Goal: Transaction & Acquisition: Purchase product/service

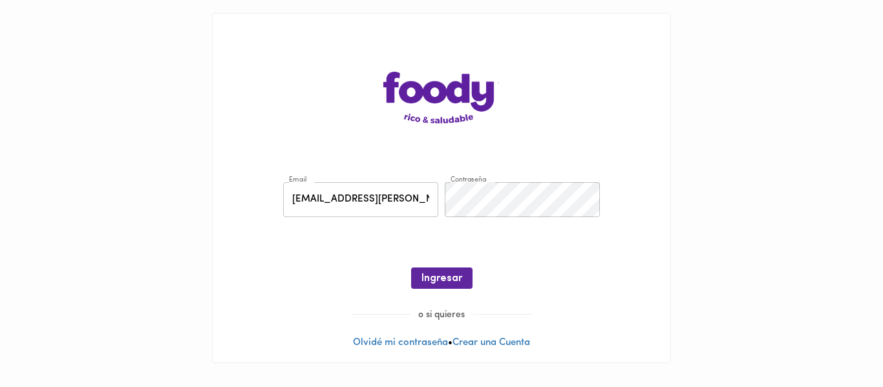
click at [441, 272] on button "Ingresar" at bounding box center [441, 278] width 61 height 21
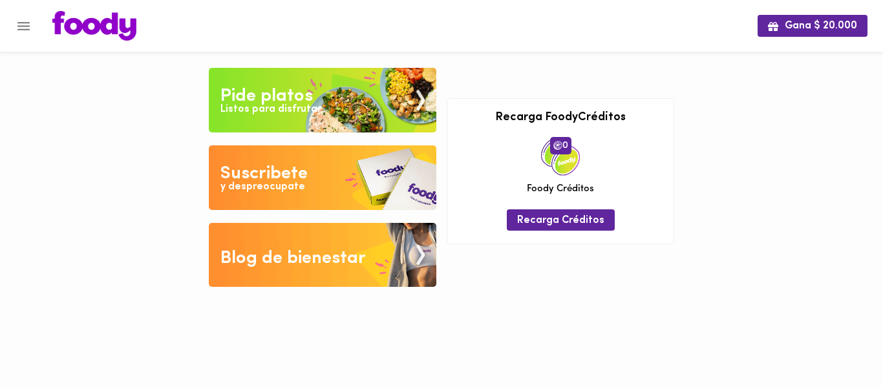
click at [266, 90] on div "Pide platos" at bounding box center [267, 96] width 92 height 26
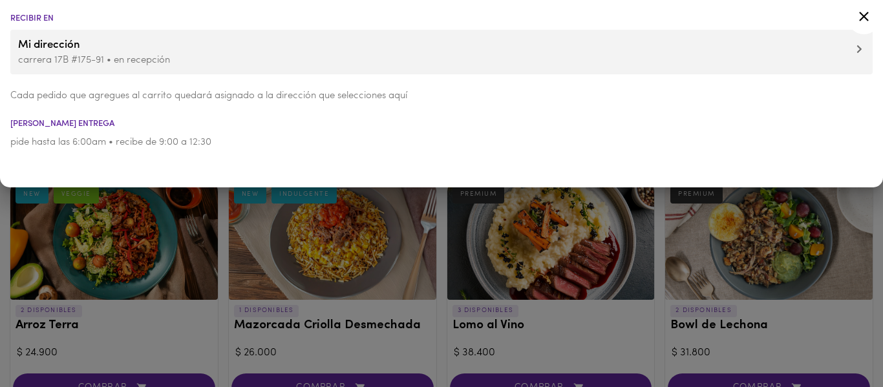
click at [219, 236] on div at bounding box center [441, 193] width 883 height 387
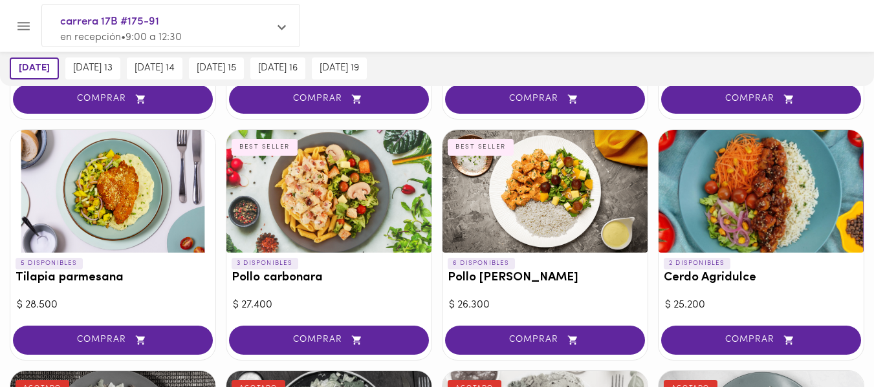
scroll to position [1035, 0]
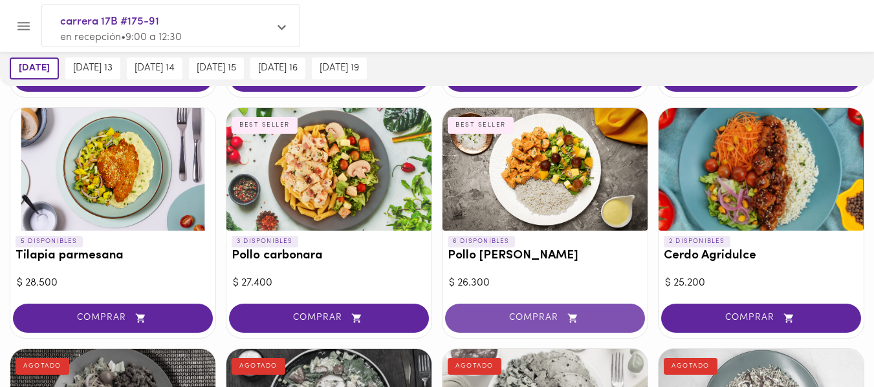
click at [524, 319] on span "COMPRAR" at bounding box center [545, 318] width 168 height 11
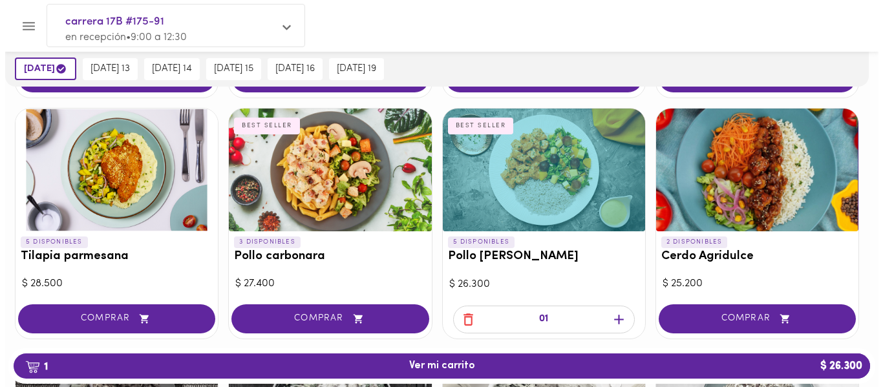
scroll to position [1035, 0]
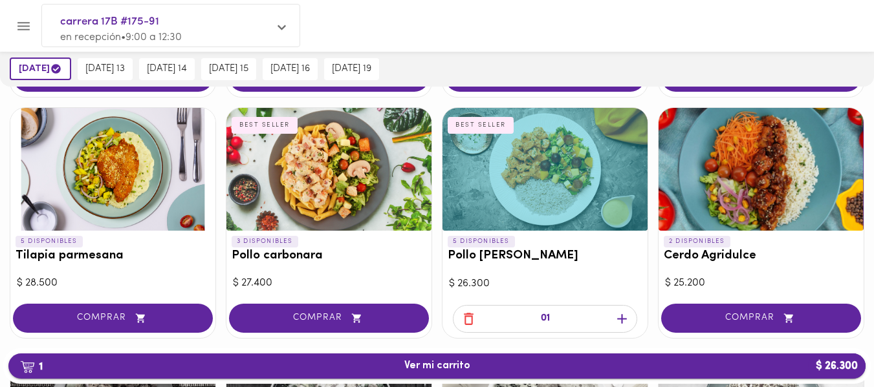
click at [455, 363] on span "1 Ver mi carrito $ 26.300" at bounding box center [437, 366] width 66 height 12
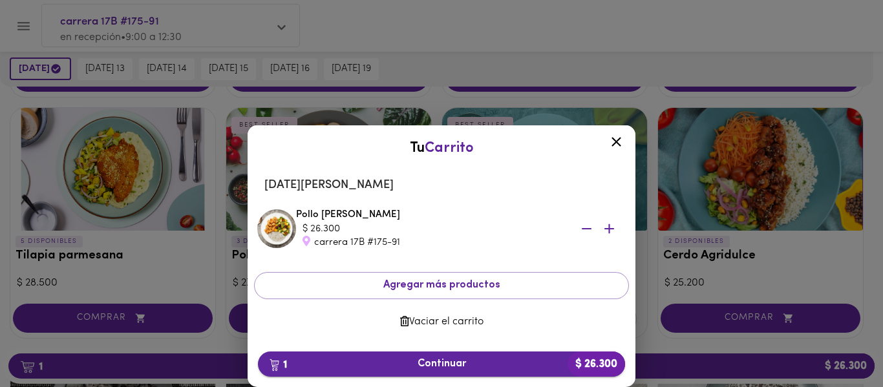
click at [447, 360] on span "1 Continuar $ 26.300" at bounding box center [441, 364] width 347 height 12
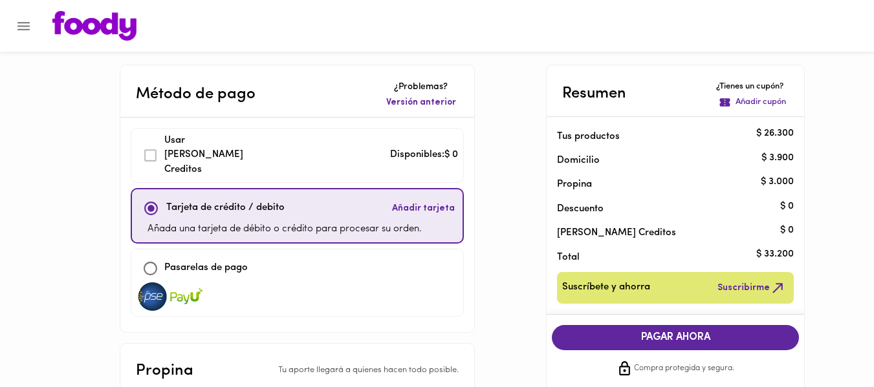
click at [151, 255] on input "checkbox" at bounding box center [150, 269] width 28 height 28
checkbox input "true"
checkbox input "false"
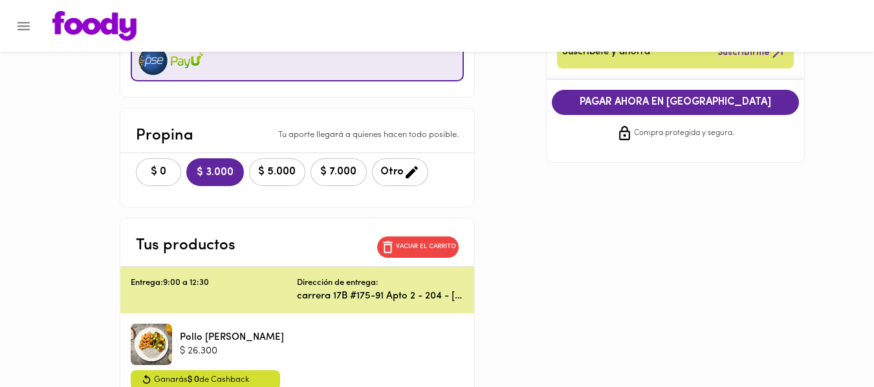
scroll to position [259, 0]
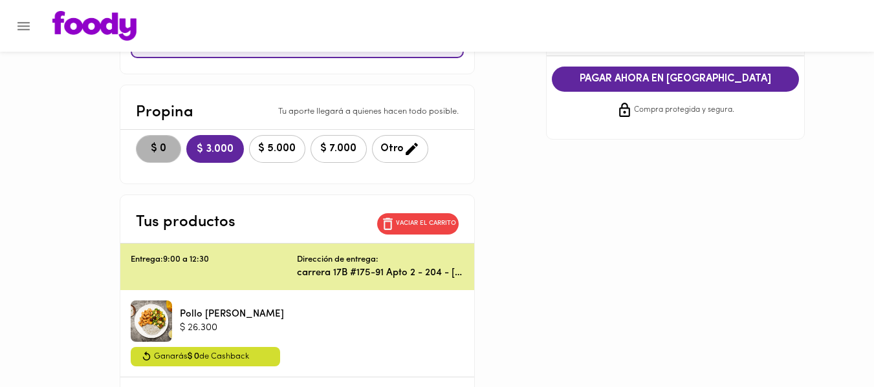
click at [162, 143] on span "$ 0" at bounding box center [158, 149] width 28 height 12
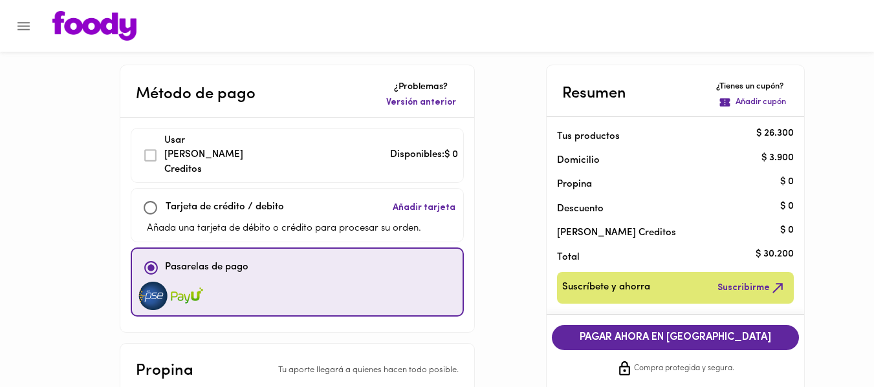
scroll to position [65, 0]
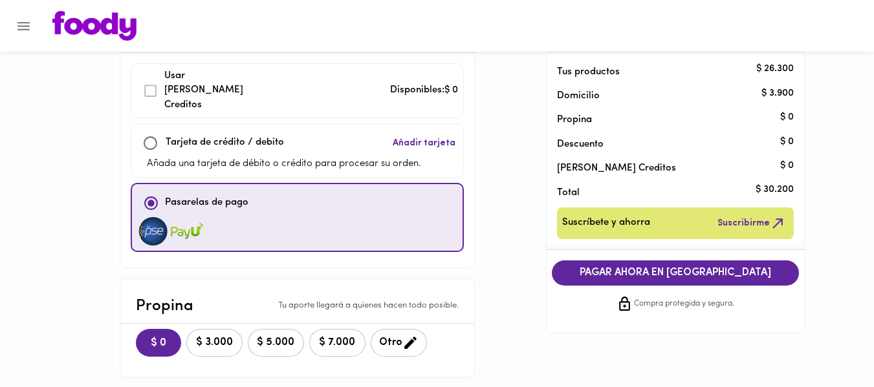
click at [576, 280] on button "PAGAR AHORA EN PASARELA" at bounding box center [675, 273] width 247 height 25
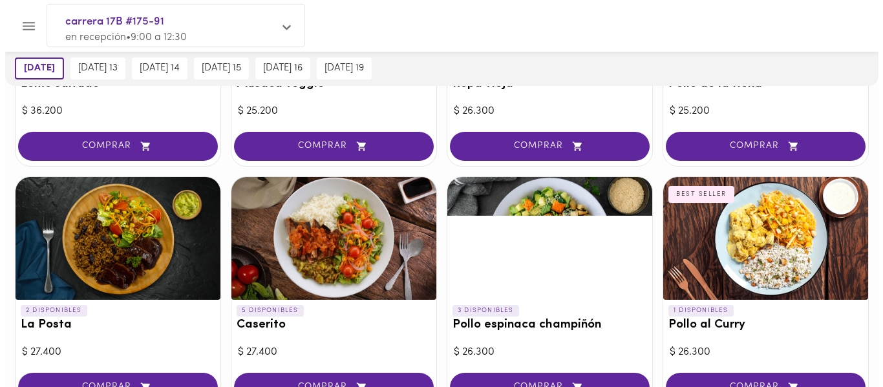
scroll to position [194, 0]
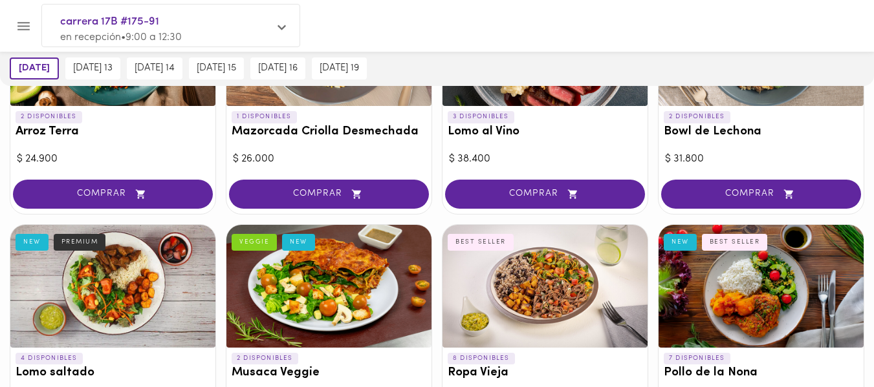
click at [208, 32] on p "en recepción • 9:00 a 12:30" at bounding box center [164, 37] width 208 height 15
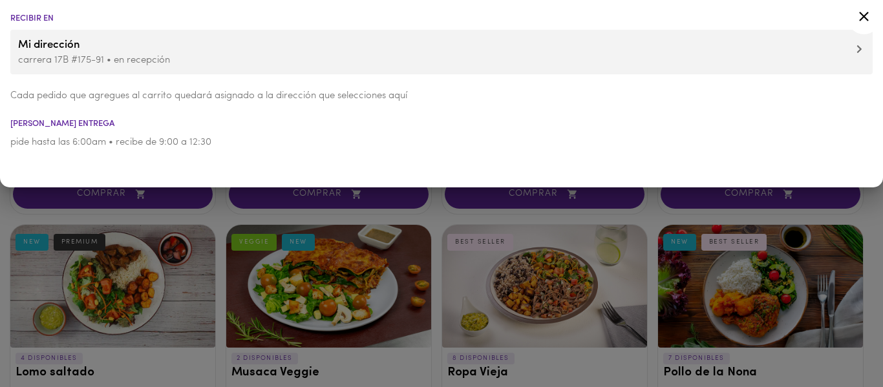
click at [218, 226] on div at bounding box center [441, 193] width 883 height 387
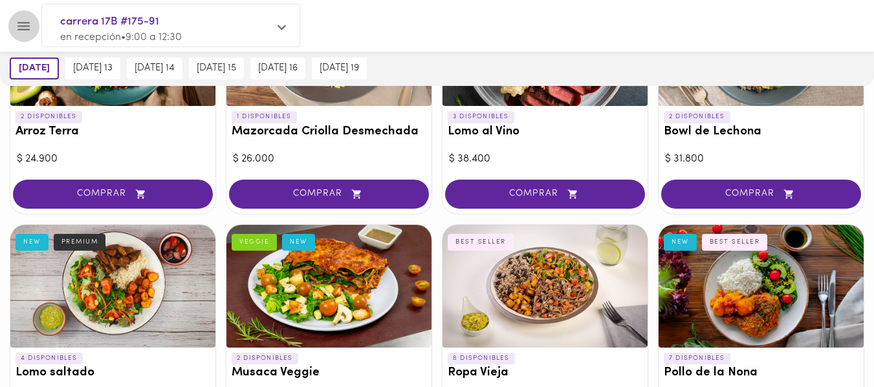
click at [18, 27] on icon "Menu" at bounding box center [23, 26] width 12 height 8
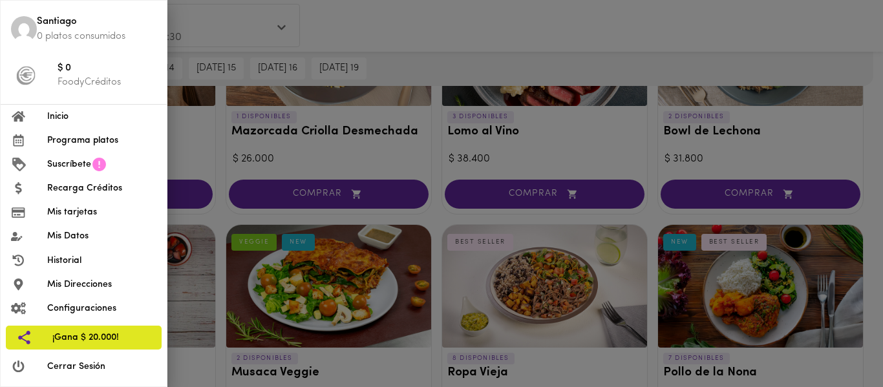
click at [75, 261] on span "Historial" at bounding box center [101, 261] width 109 height 14
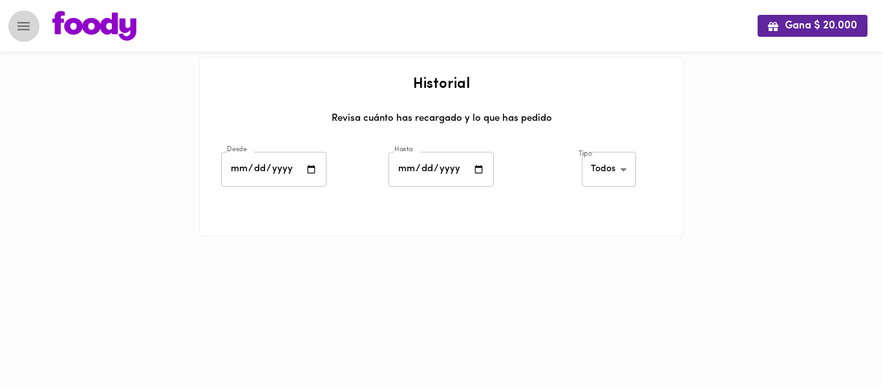
click at [18, 29] on icon "Menu" at bounding box center [23, 26] width 12 height 8
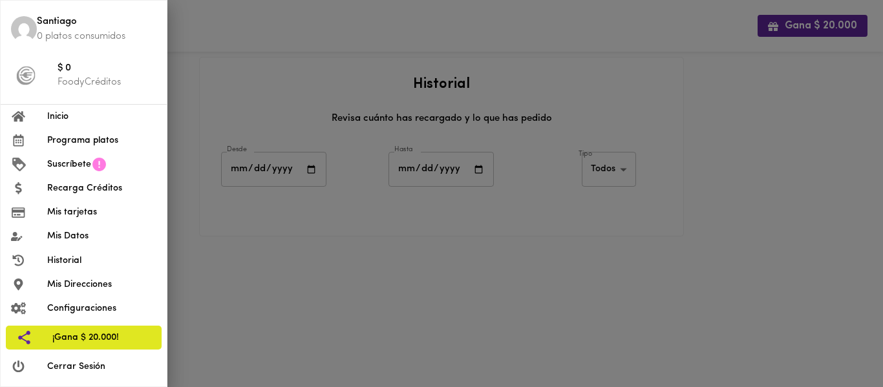
click at [61, 285] on span "Mis Direcciones" at bounding box center [101, 285] width 109 height 14
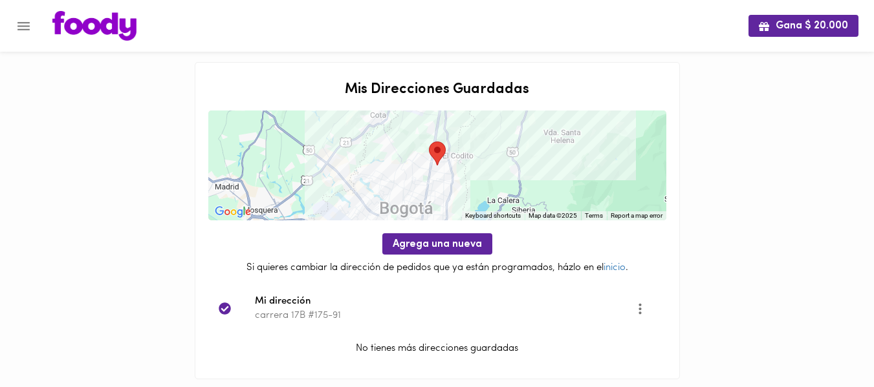
click at [18, 28] on icon "Menu" at bounding box center [24, 26] width 16 height 16
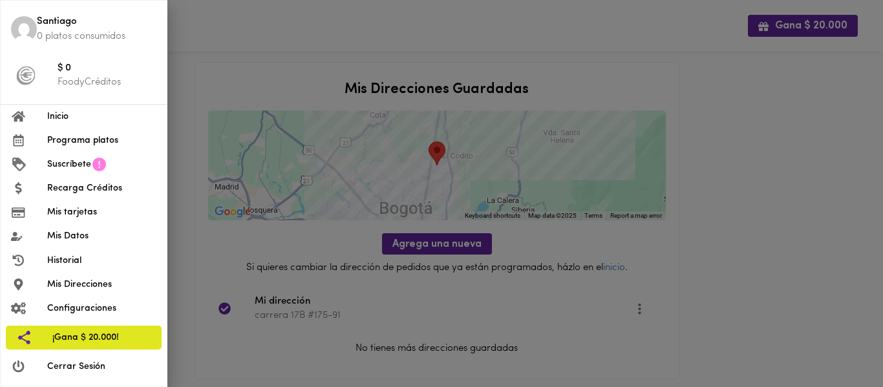
click at [72, 160] on span "Suscríbete" at bounding box center [69, 165] width 44 height 14
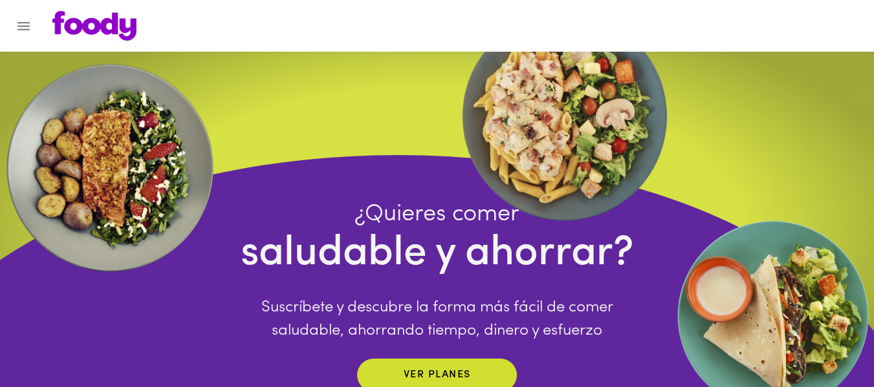
click at [26, 31] on icon "Menu" at bounding box center [24, 26] width 16 height 16
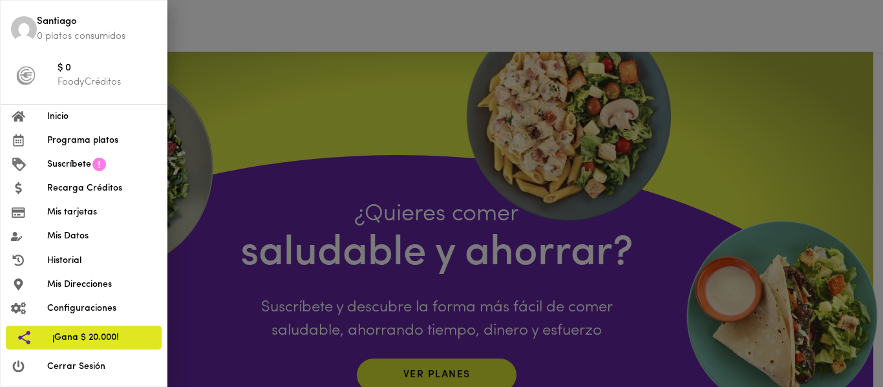
click at [81, 143] on span "Programa platos" at bounding box center [101, 141] width 109 height 14
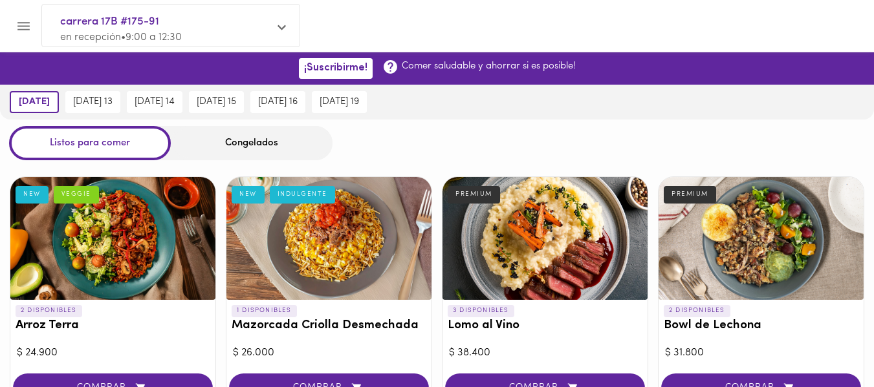
click at [21, 32] on icon "Menu" at bounding box center [24, 26] width 16 height 16
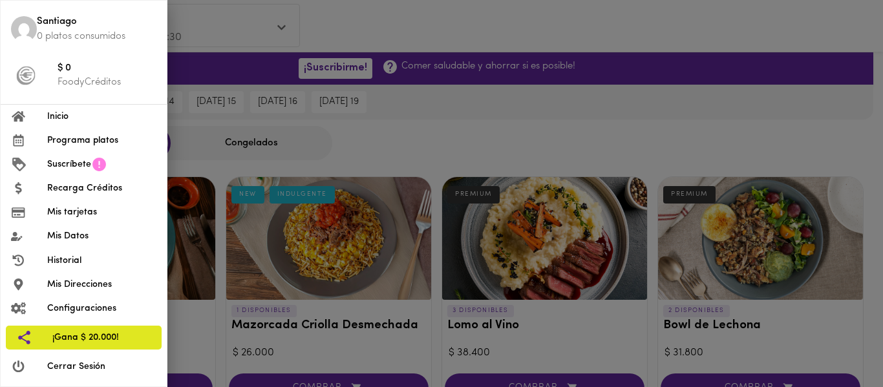
click at [451, 131] on div at bounding box center [441, 193] width 883 height 387
